Goal: Check status: Check status

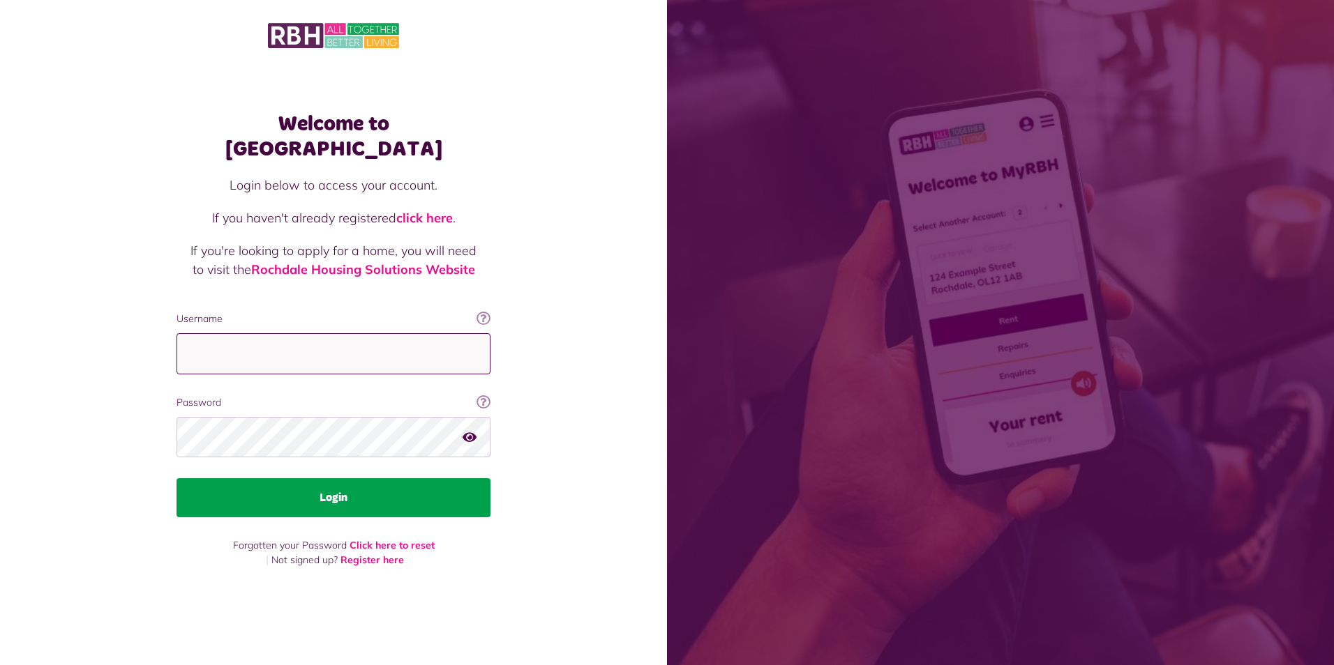
type input "**********"
click at [331, 484] on button "Login" at bounding box center [333, 498] width 314 height 39
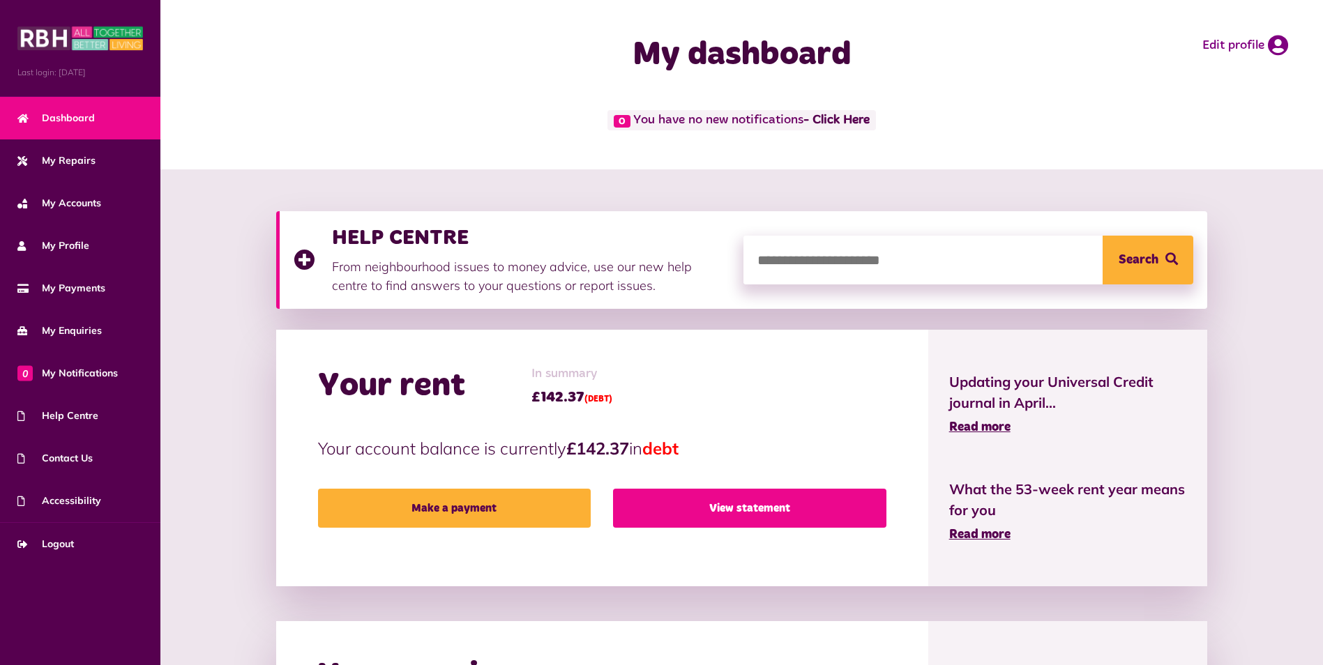
click at [717, 511] on link "View statement" at bounding box center [749, 508] width 273 height 39
